Goal: Check status: Check status

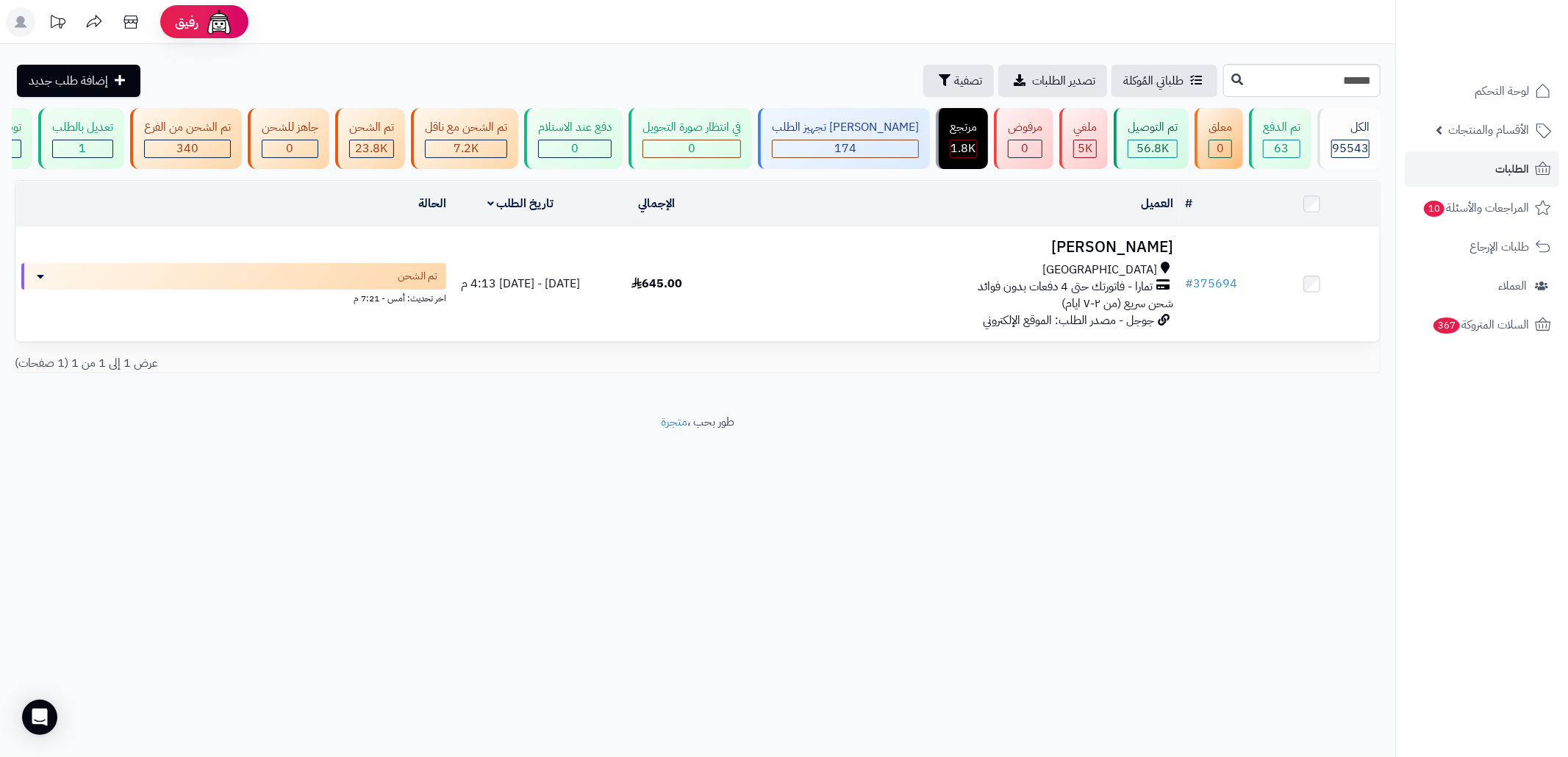
type input "******"
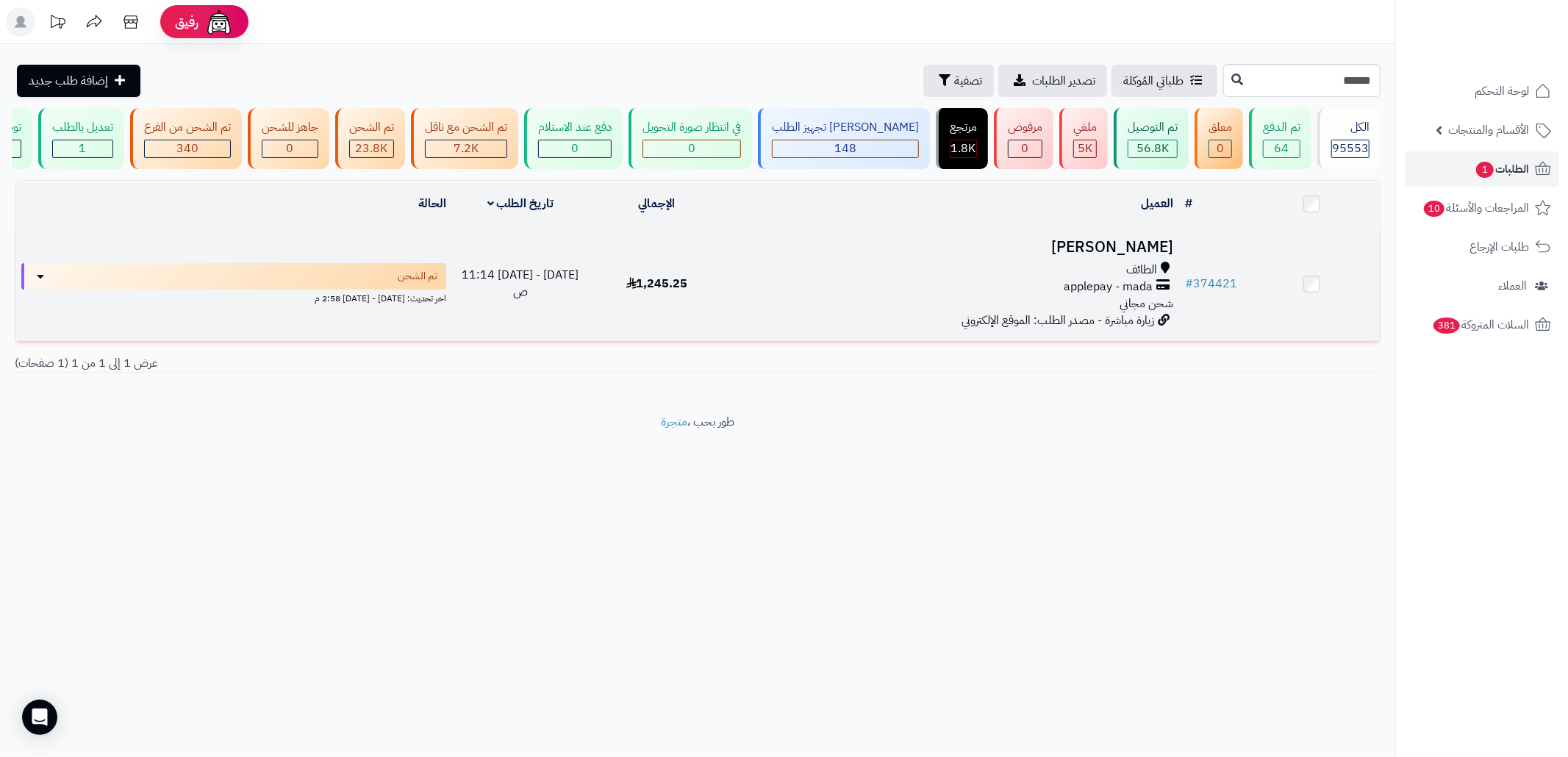
click at [977, 296] on div "applepay - mada" at bounding box center [952, 287] width 442 height 17
